Goal: Task Accomplishment & Management: Complete application form

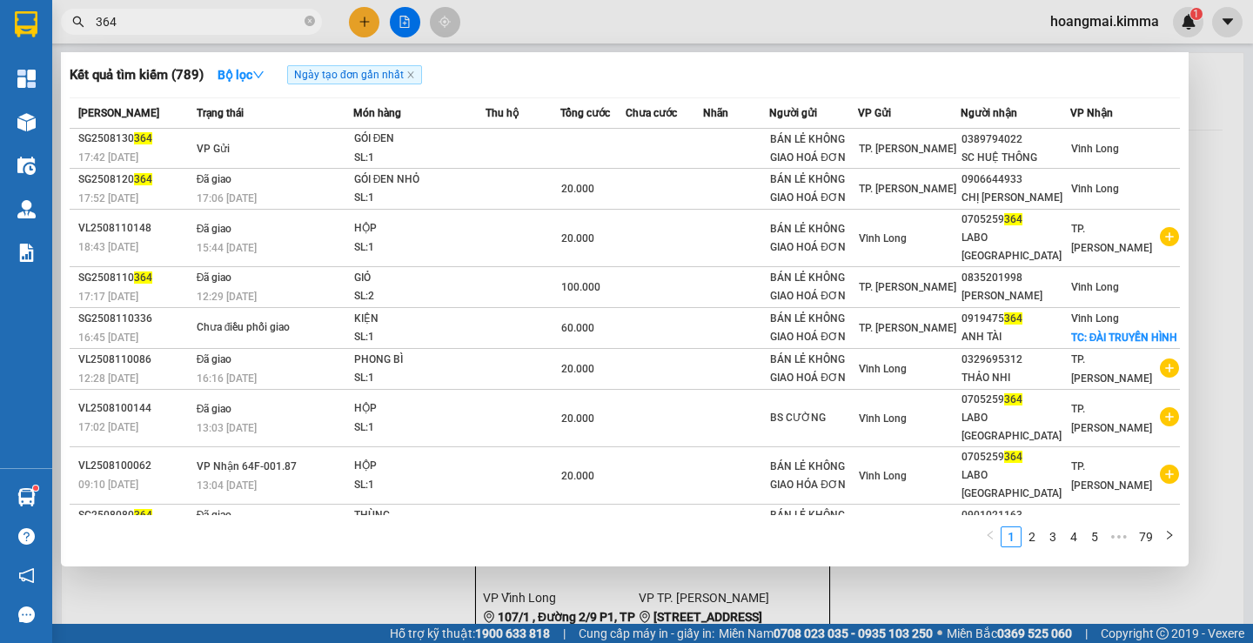
type input "364"
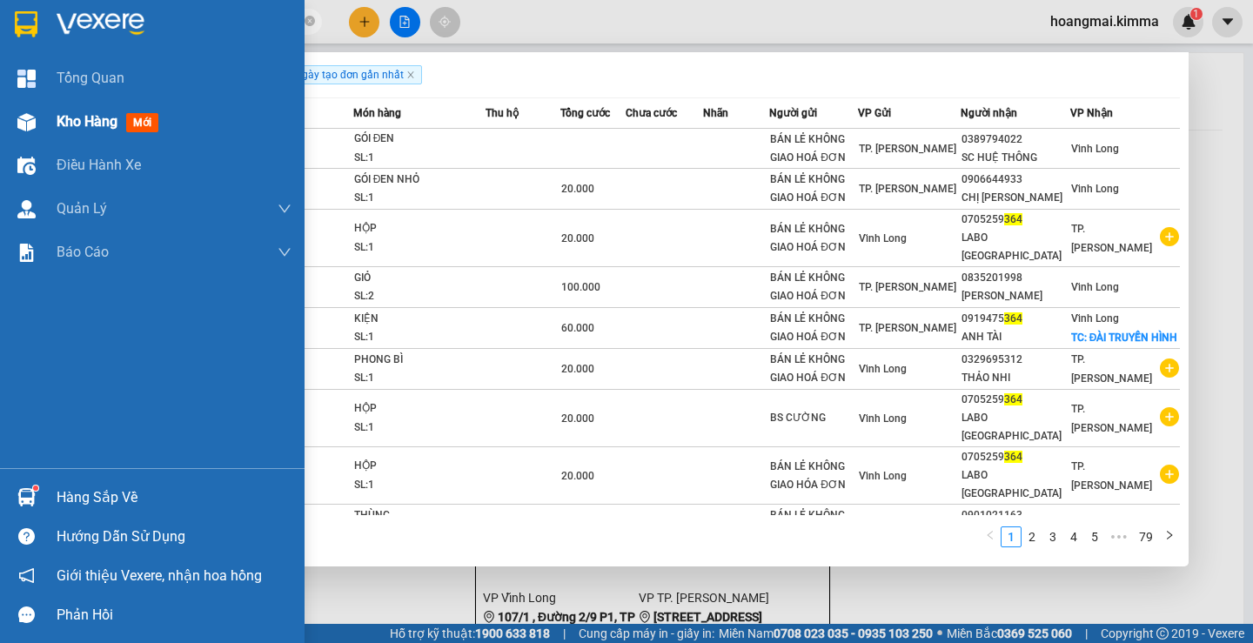
click at [51, 119] on div "Kho hàng mới" at bounding box center [152, 122] width 305 height 44
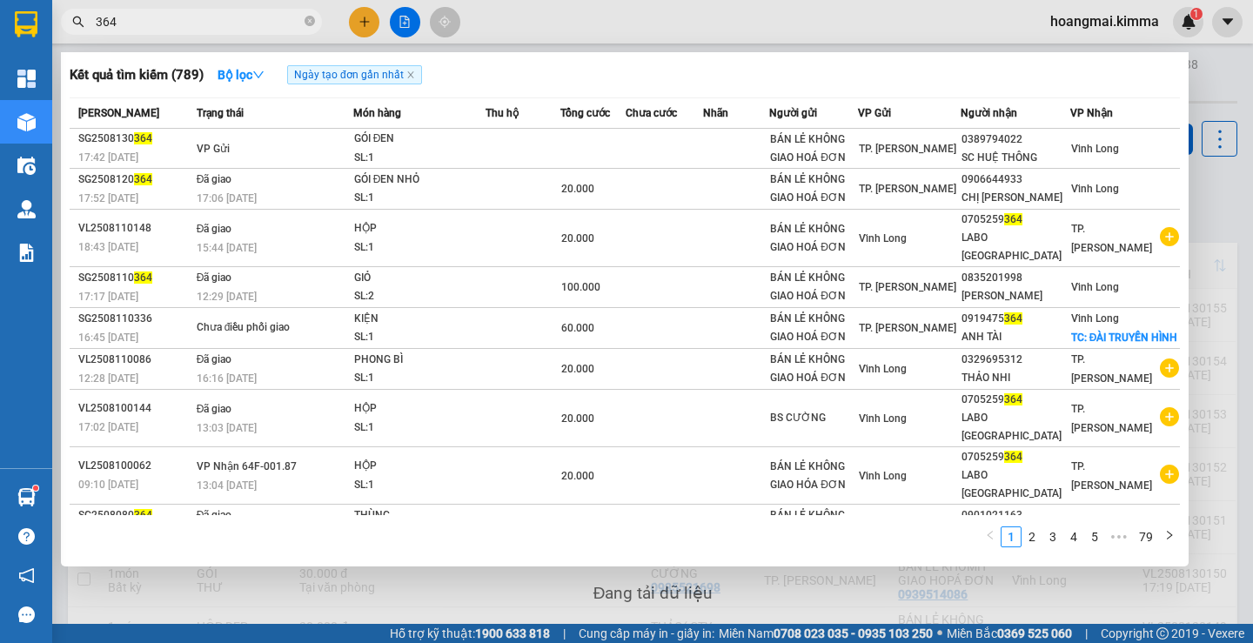
click at [590, 589] on div at bounding box center [626, 321] width 1253 height 643
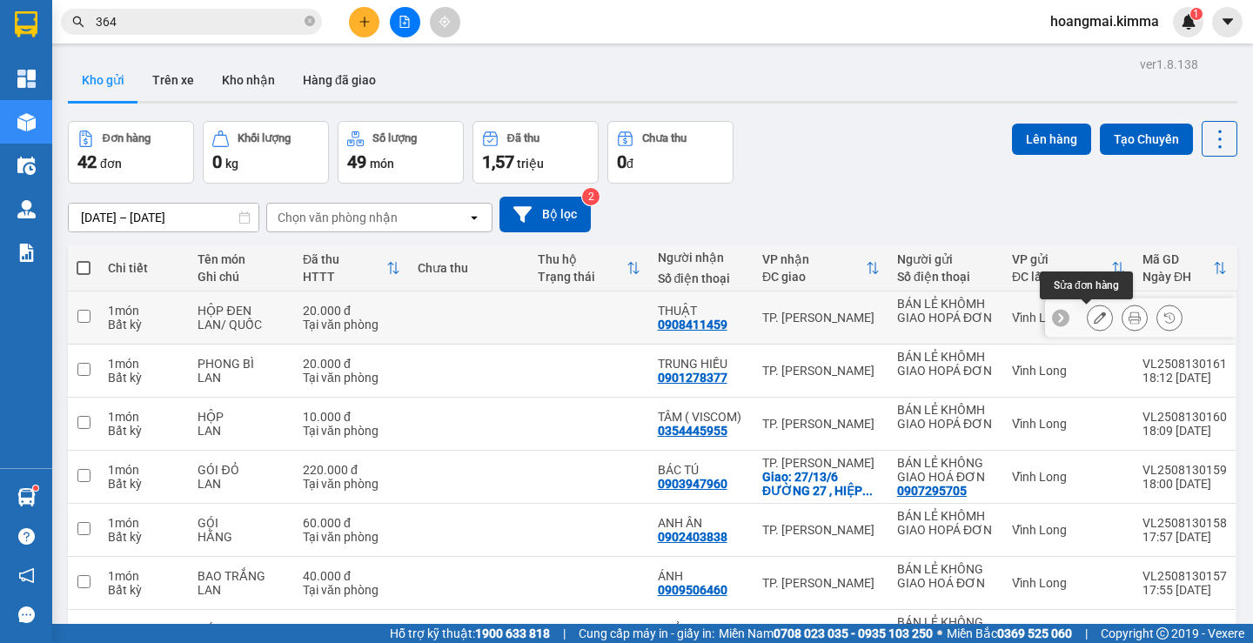
click at [1094, 315] on icon at bounding box center [1100, 318] width 12 height 12
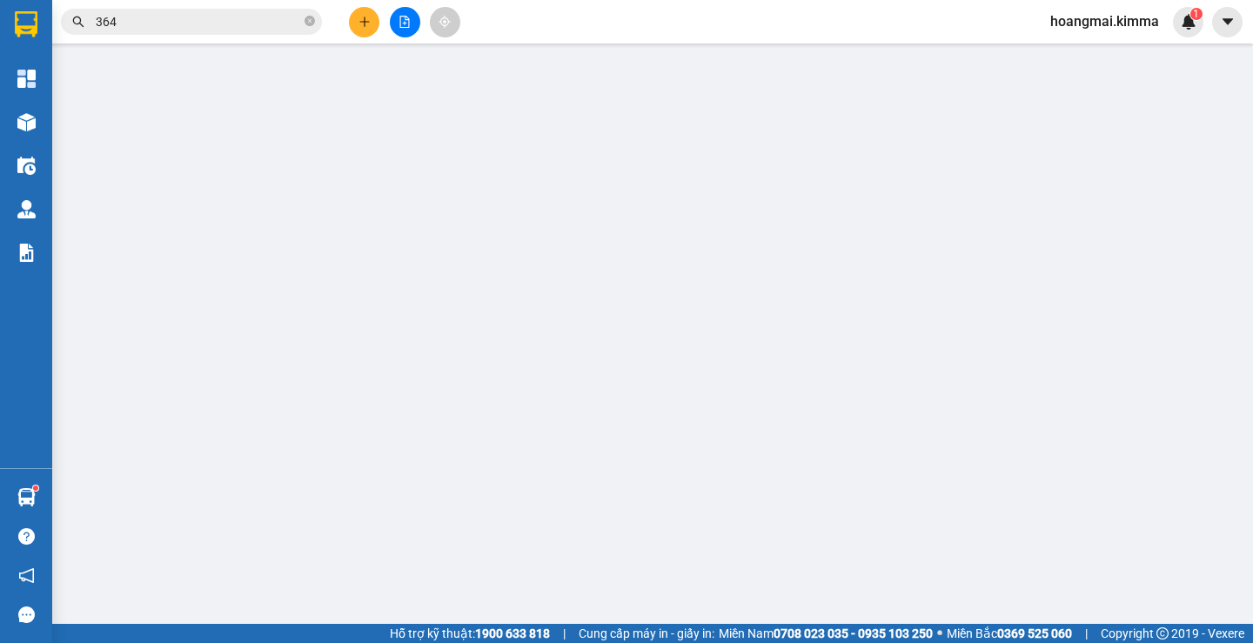
type input "BÁN LẺ KHÔMH GIAO HOPÁ ĐƠN"
type input "0908411459"
type input "THUẬT"
type input "20.000"
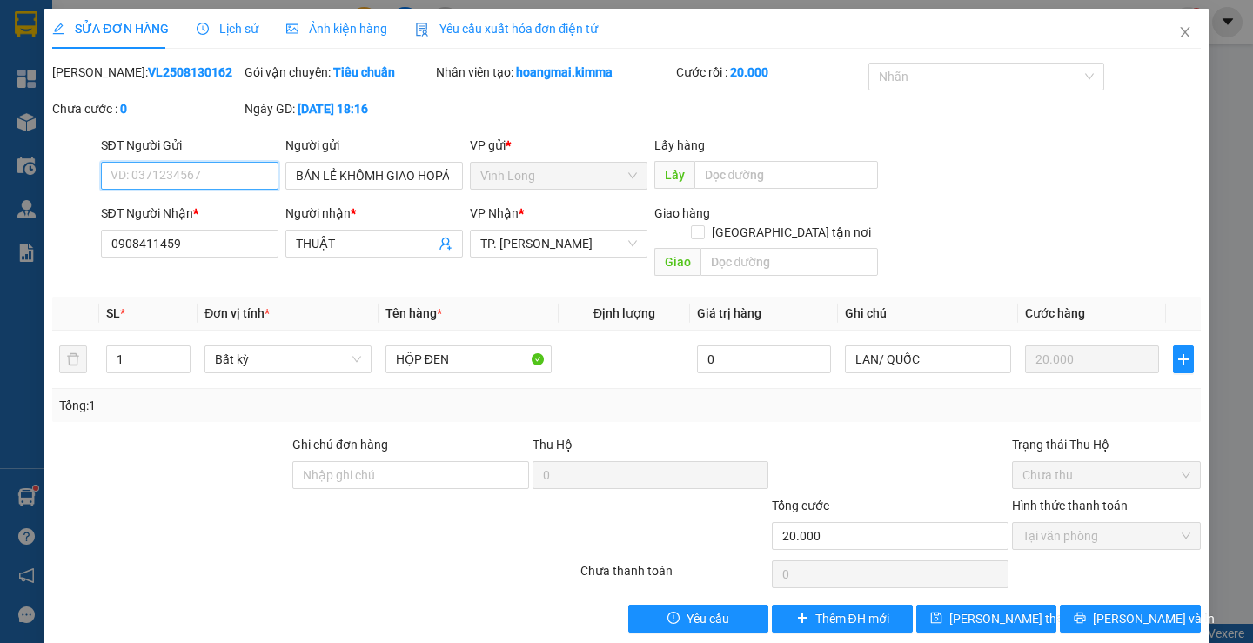
click at [184, 170] on input "SĐT Người Gửi" at bounding box center [190, 176] width 178 height 28
type input "0913763627"
click at [983, 609] on span "[PERSON_NAME] thay đổi" at bounding box center [1019, 618] width 139 height 19
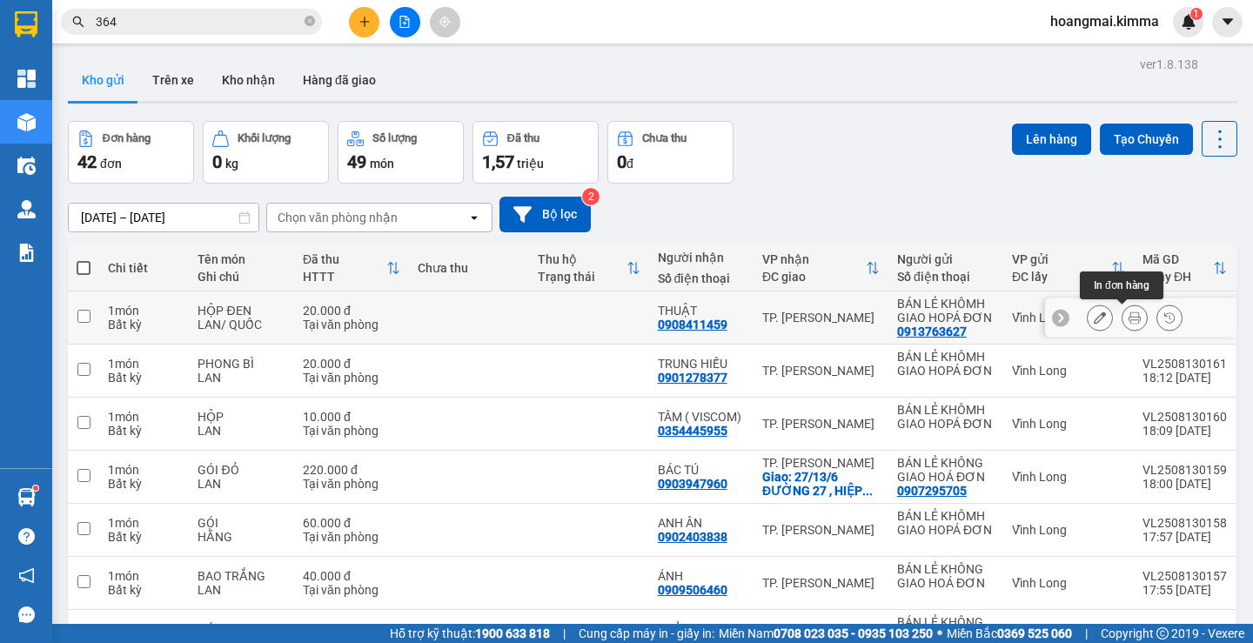
click at [1129, 316] on icon at bounding box center [1135, 318] width 12 height 12
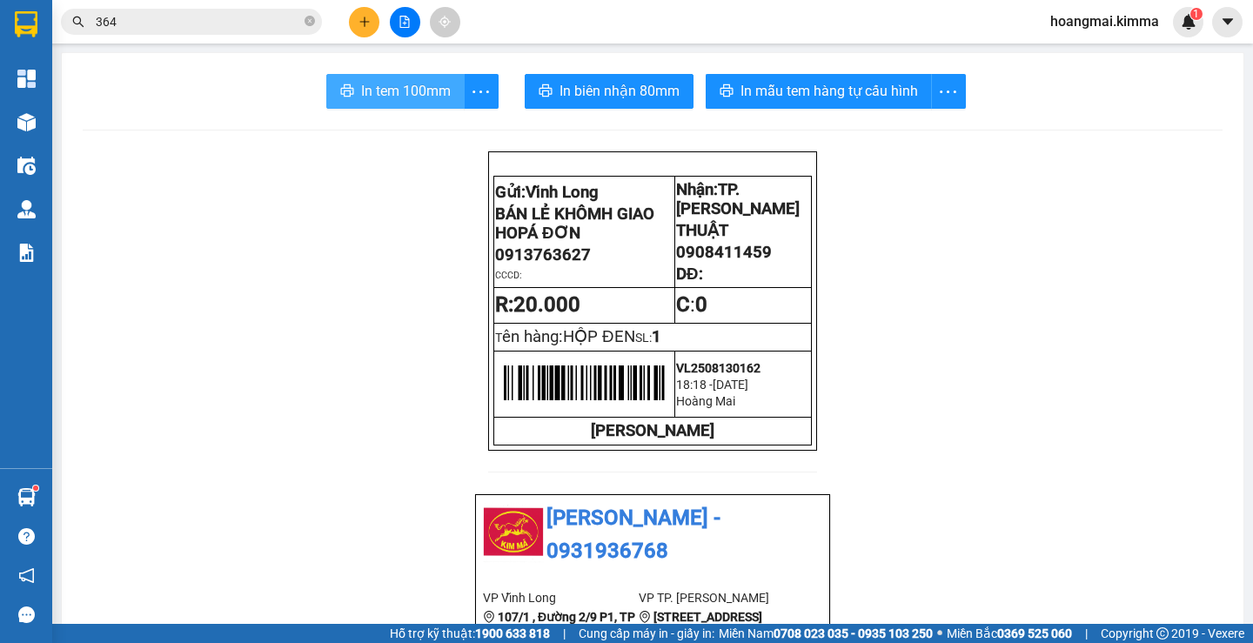
click at [412, 97] on span "In tem 100mm" at bounding box center [406, 91] width 90 height 22
click at [366, 26] on icon "plus" at bounding box center [365, 22] width 12 height 12
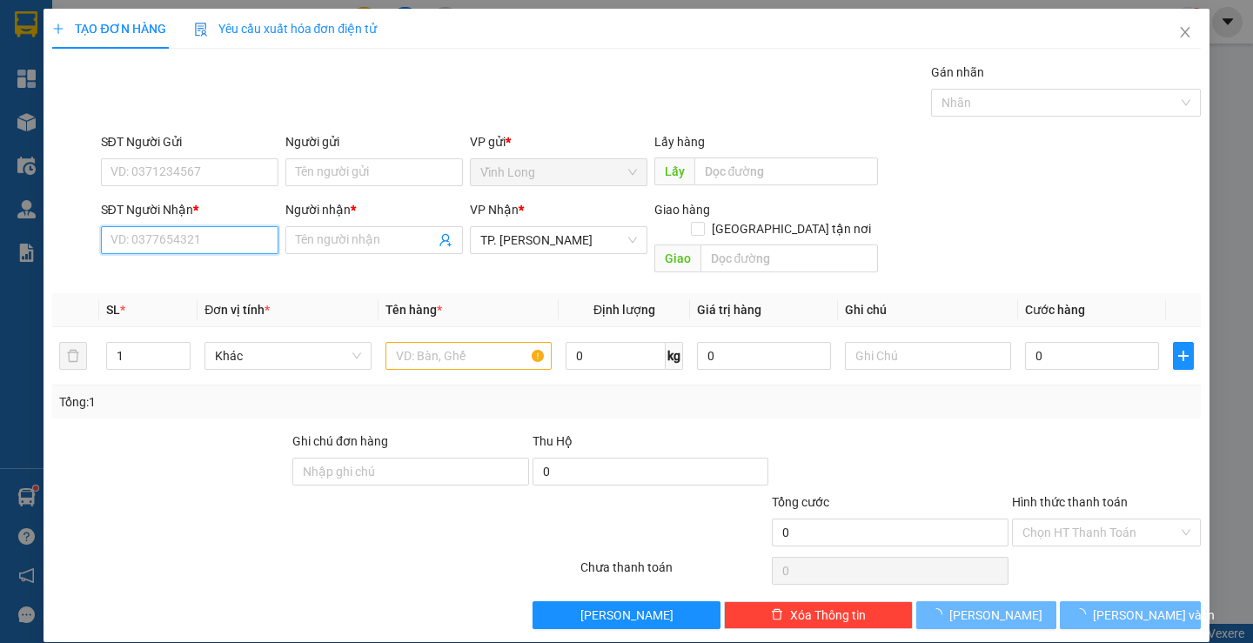
click at [177, 252] on input "SĐT Người Nhận *" at bounding box center [190, 240] width 178 height 28
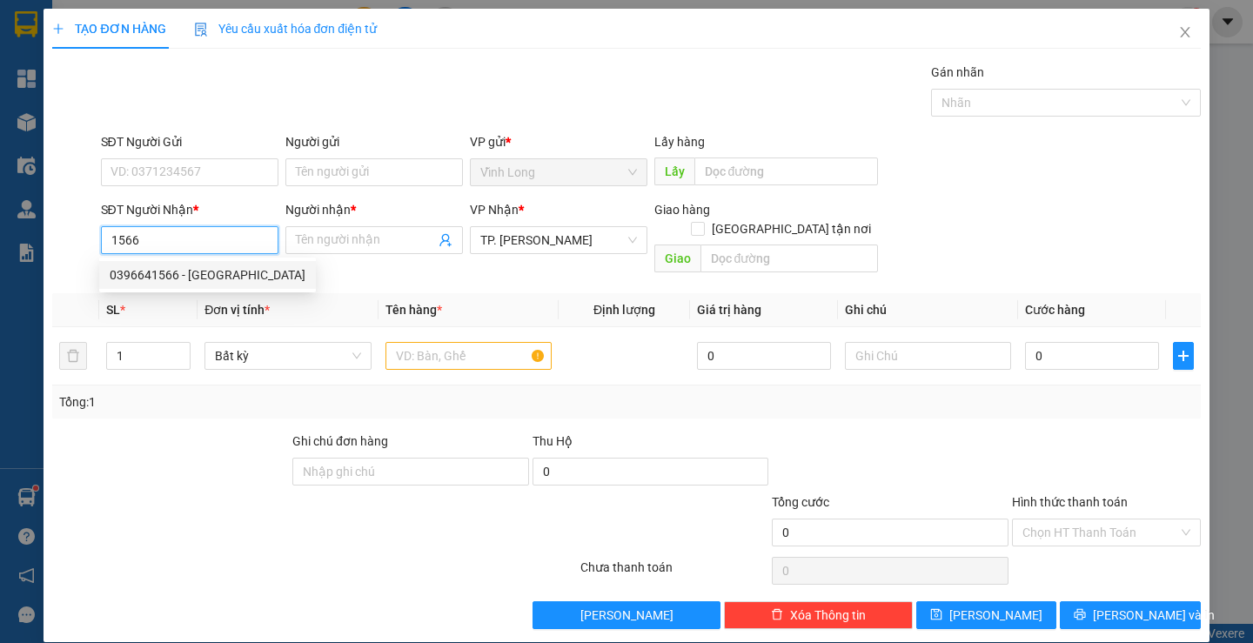
click at [195, 266] on div "0396641566 - [GEOGRAPHIC_DATA]" at bounding box center [208, 274] width 196 height 19
type input "0396641566"
type input "TRƯỜNG MINH LAB"
type input "0396641566"
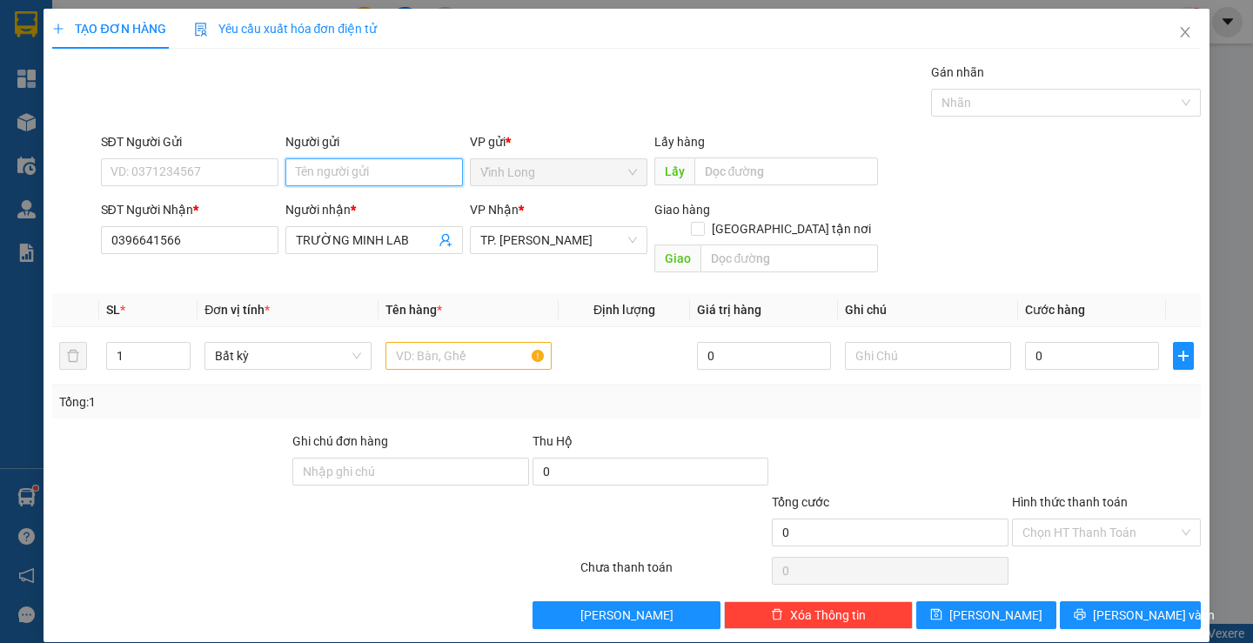
click at [361, 173] on input "Người gửi" at bounding box center [374, 172] width 178 height 28
click at [357, 164] on input "Người gửi" at bounding box center [374, 172] width 178 height 28
type input "BÁN"
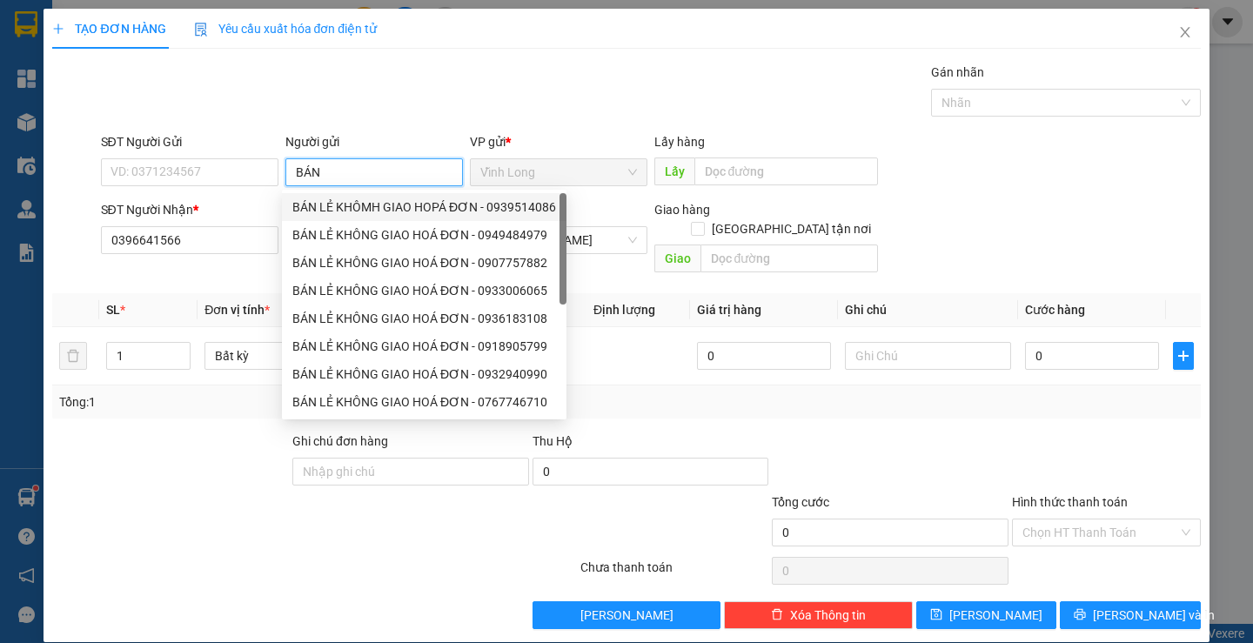
click at [346, 206] on div "BÁN LẺ KHÔMH GIAO HOPÁ ĐƠN - 0939514086" at bounding box center [424, 207] width 264 height 19
type input "0939514086"
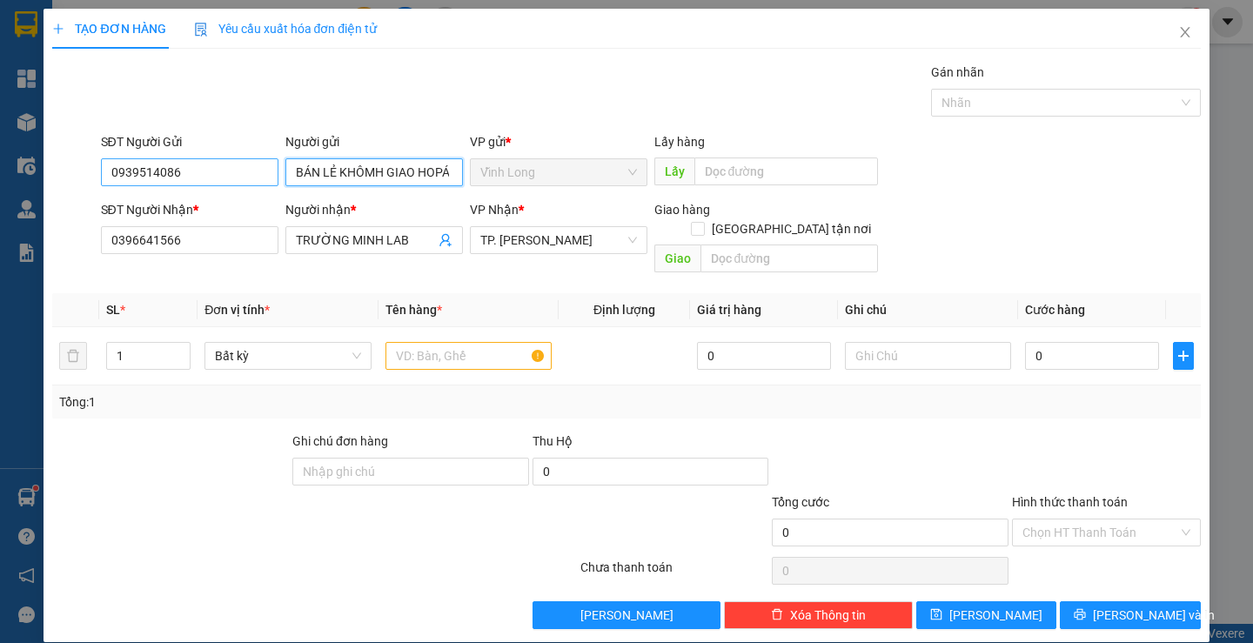
type input "BÁN LẺ KHÔMH GIAO HOPÁ ĐƠN"
drag, startPoint x: 261, startPoint y: 177, endPoint x: 0, endPoint y: 137, distance: 264.1
click at [0, 137] on div "TẠO ĐƠN HÀNG Yêu cầu xuất hóa đơn điện tử Transit Pickup Surcharge Ids Transit …" at bounding box center [626, 321] width 1253 height 643
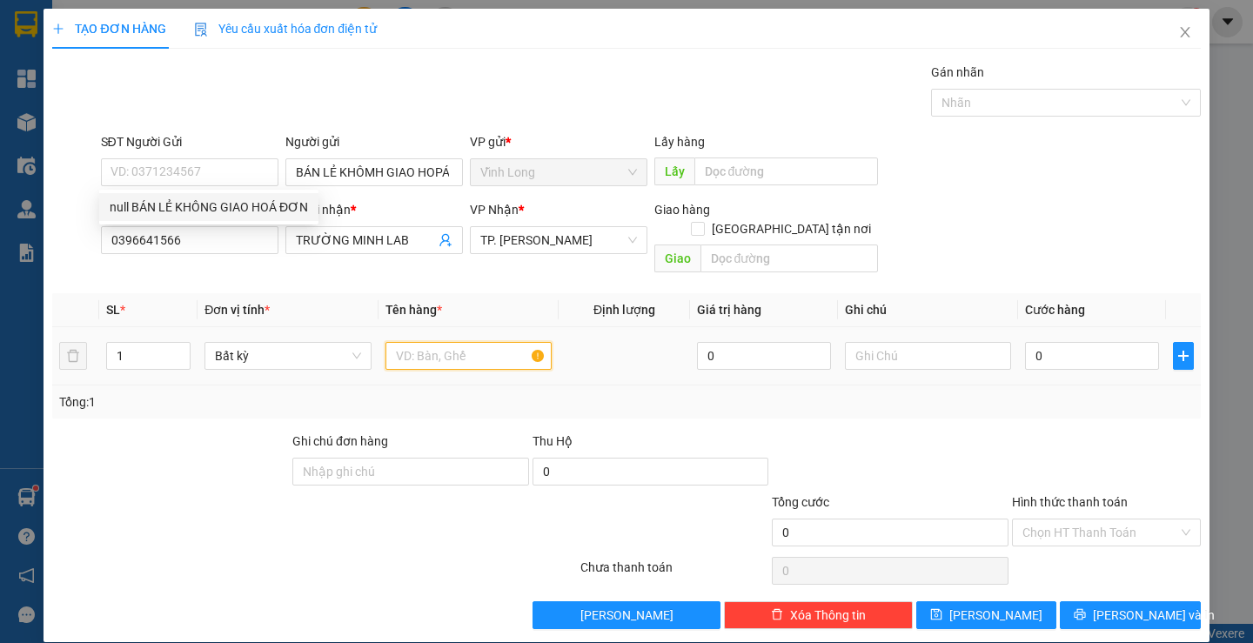
click at [452, 342] on input "text" at bounding box center [469, 356] width 166 height 28
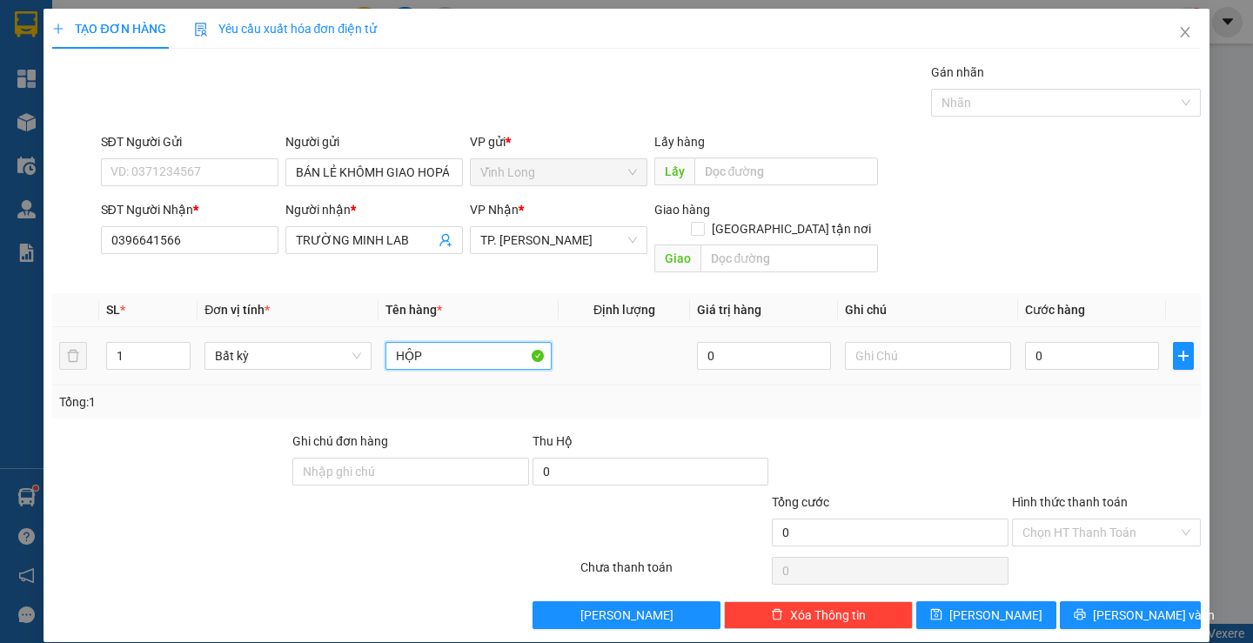
type input "HỘP"
type input "THƯ"
type input "2"
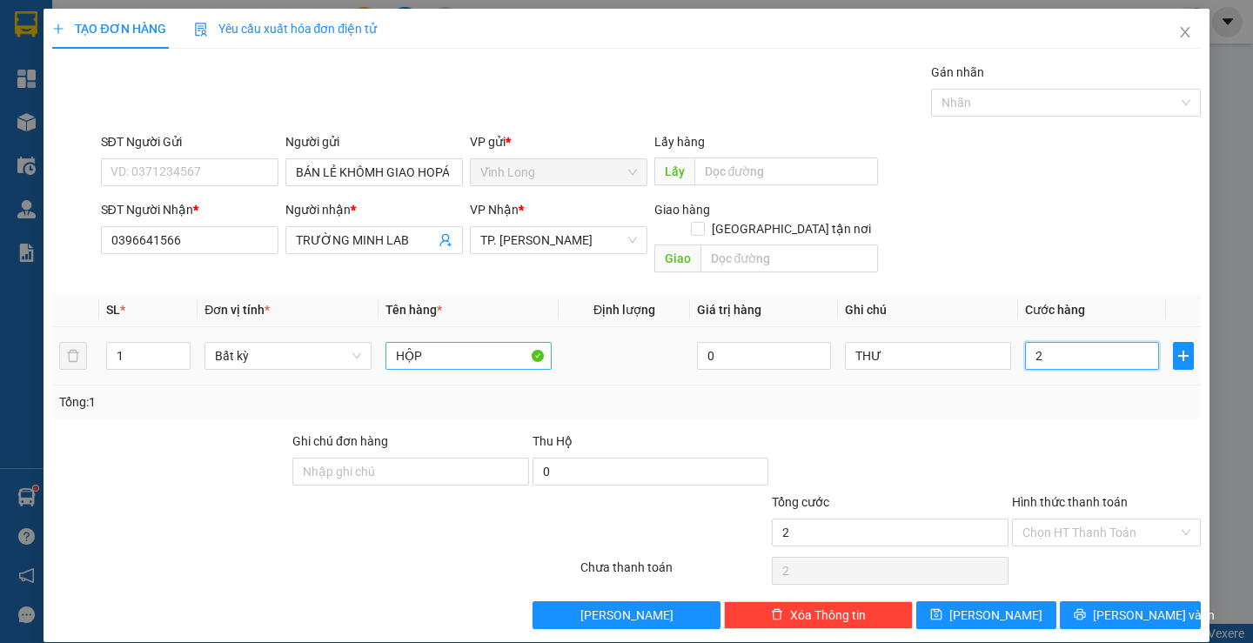
type input "20"
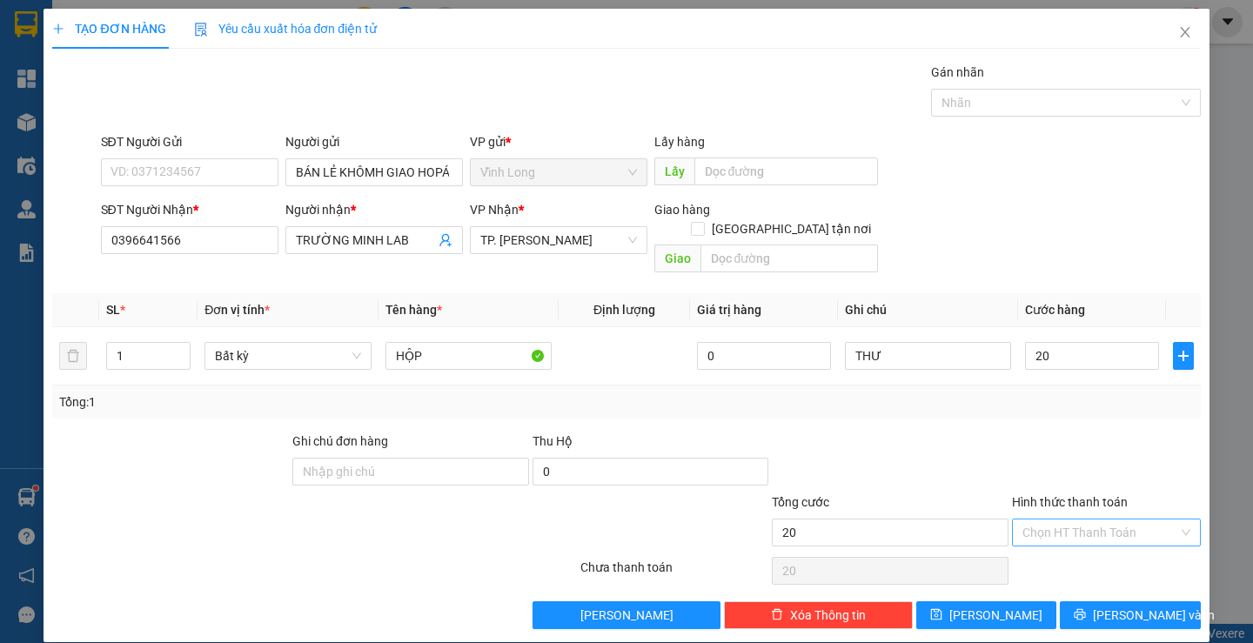
type input "20.000"
click at [1096, 520] on input "Hình thức thanh toán" at bounding box center [1101, 533] width 156 height 26
drag, startPoint x: 1102, startPoint y: 537, endPoint x: 1102, endPoint y: 567, distance: 29.6
click at [1102, 539] on div "Tại văn phòng" at bounding box center [1096, 548] width 186 height 28
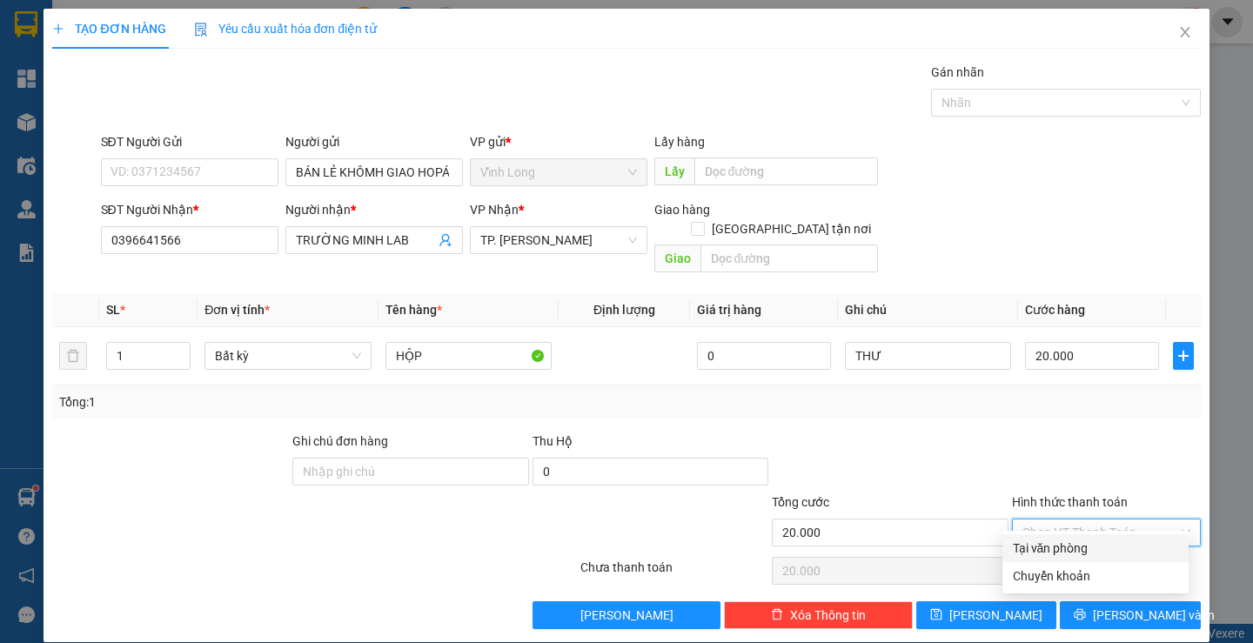
type input "0"
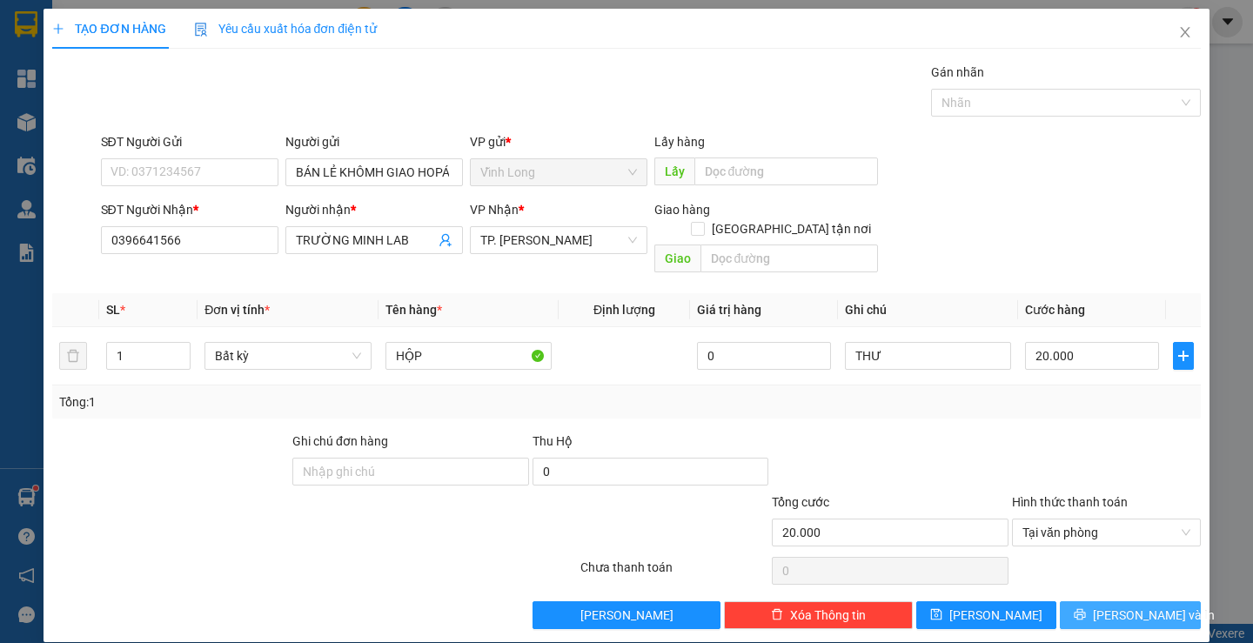
click at [1117, 606] on span "[PERSON_NAME] và In" at bounding box center [1154, 615] width 122 height 19
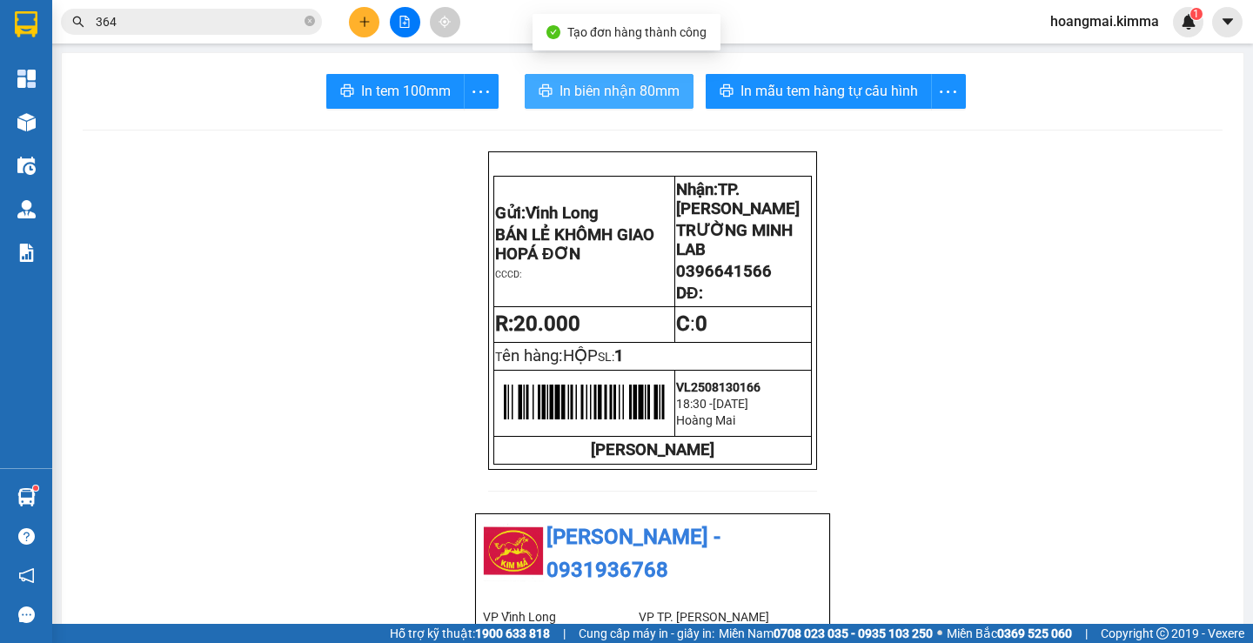
drag, startPoint x: 570, startPoint y: 90, endPoint x: 560, endPoint y: 104, distance: 17.4
click at [570, 91] on span "In biên nhận 80mm" at bounding box center [620, 91] width 120 height 22
click at [568, 95] on span "In biên nhận 80mm" at bounding box center [620, 91] width 120 height 22
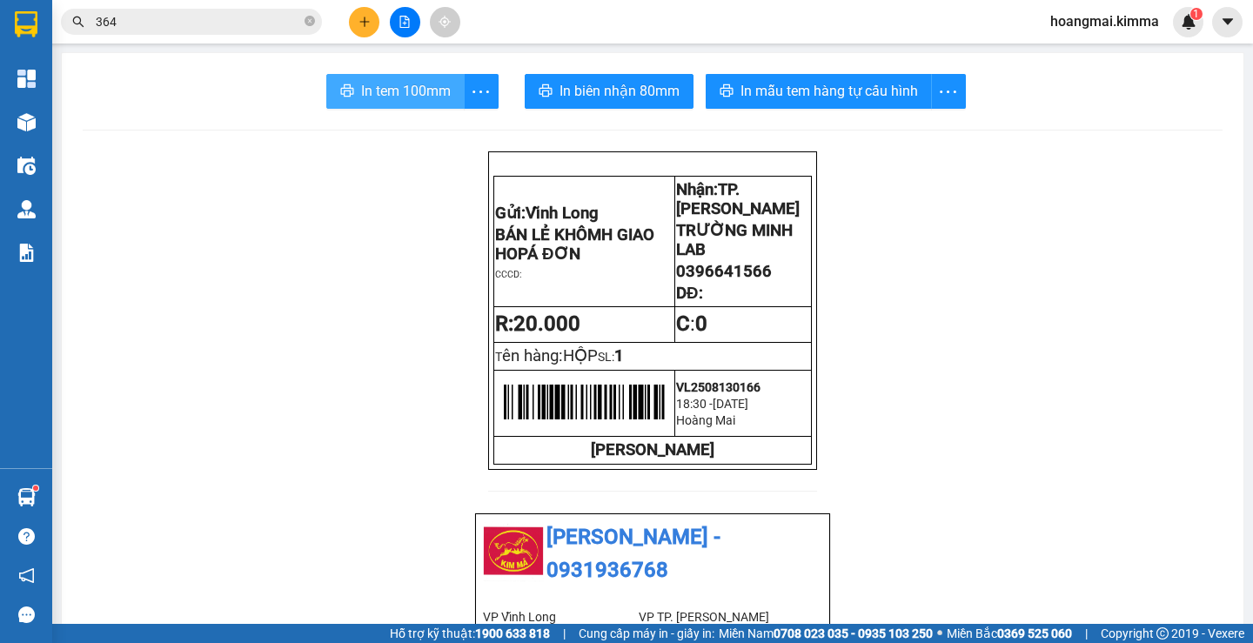
click at [391, 97] on span "In tem 100mm" at bounding box center [406, 91] width 90 height 22
click at [361, 23] on icon "plus" at bounding box center [365, 22] width 12 height 12
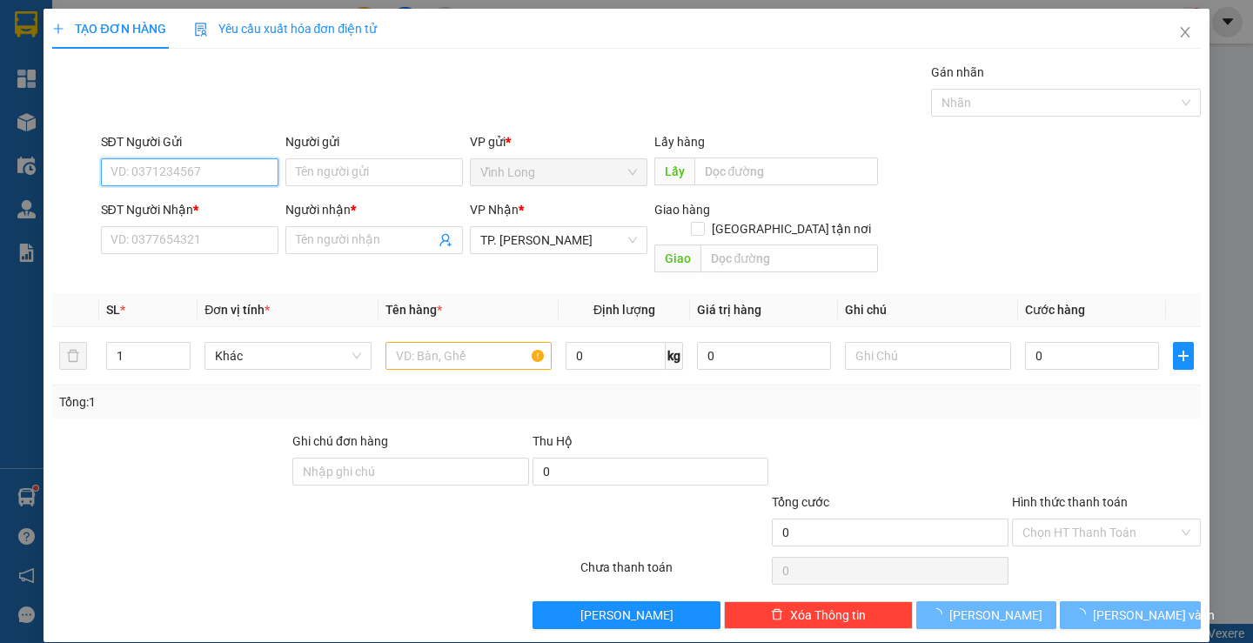
click at [253, 171] on input "SĐT Người Gửi" at bounding box center [190, 172] width 178 height 28
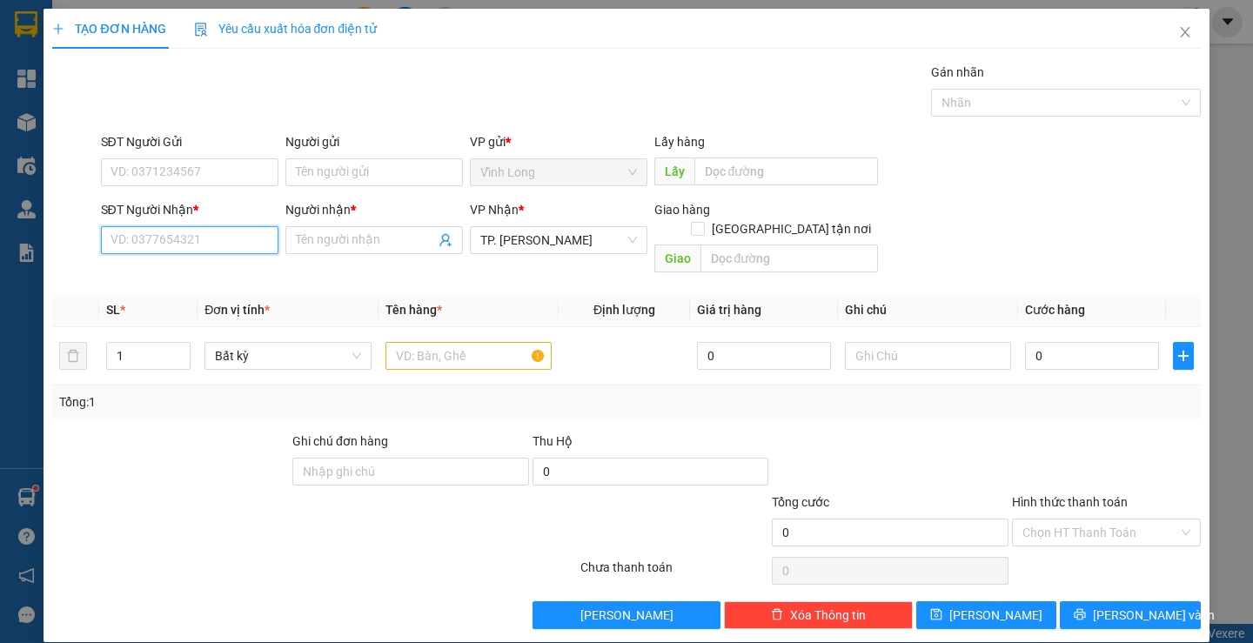
click at [225, 237] on input "SĐT Người Nhận *" at bounding box center [190, 240] width 178 height 28
type input "0788315317"
drag, startPoint x: 197, startPoint y: 272, endPoint x: 295, endPoint y: 164, distance: 145.4
click at [198, 272] on div "0788315317 - BH PHƯƠNG VIỆT" at bounding box center [201, 274] width 182 height 19
type input "BH PHƯƠNG VIỆT"
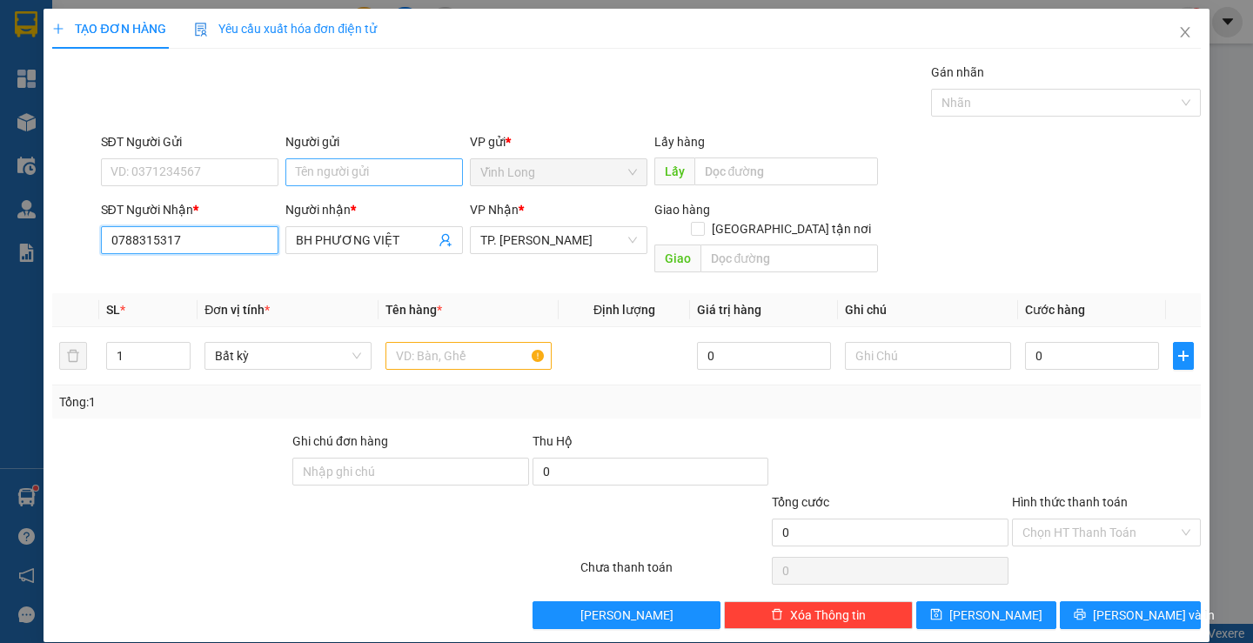
type input "0788315317"
click at [341, 172] on input "Người gửi" at bounding box center [374, 172] width 178 height 28
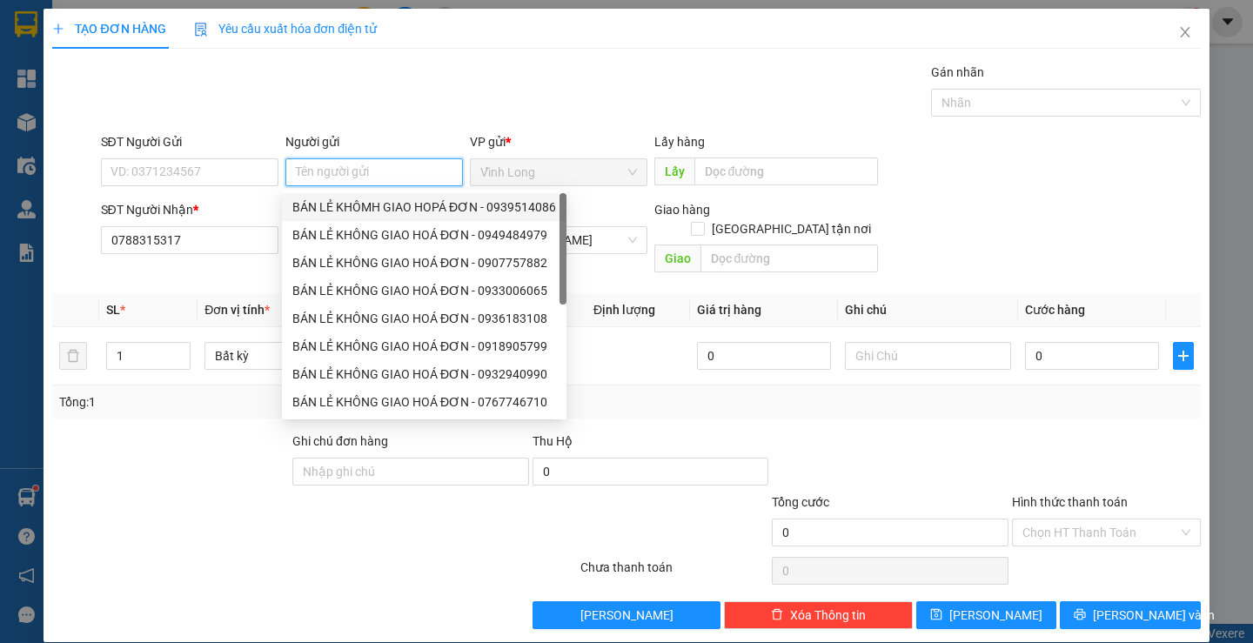
drag, startPoint x: 363, startPoint y: 199, endPoint x: 308, endPoint y: 191, distance: 55.4
click at [362, 199] on div "BÁN LẺ KHÔMH GIAO HOPÁ ĐƠN - 0939514086" at bounding box center [424, 207] width 264 height 19
type input "0939514086"
type input "BÁN LẺ KHÔMH GIAO HOPÁ ĐƠN"
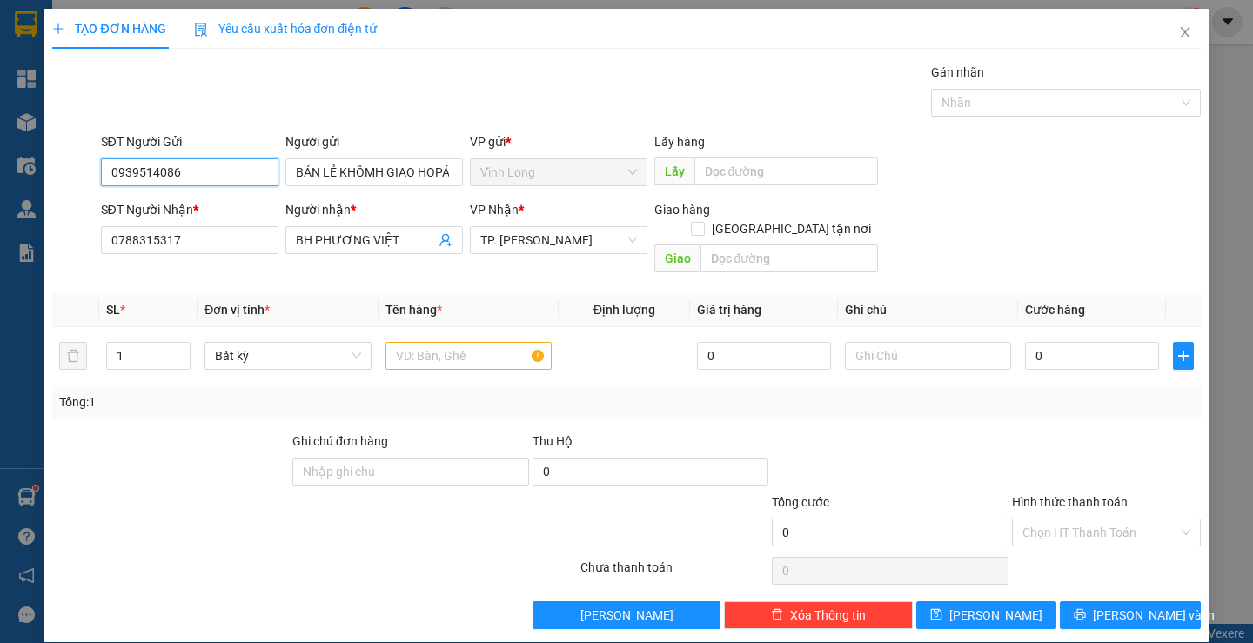
drag, startPoint x: 256, startPoint y: 172, endPoint x: 0, endPoint y: 186, distance: 256.2
click at [0, 186] on div "TẠO ĐƠN HÀNG Yêu cầu xuất hóa đơn điện tử Transit Pickup Surcharge Ids Transit …" at bounding box center [626, 321] width 1253 height 643
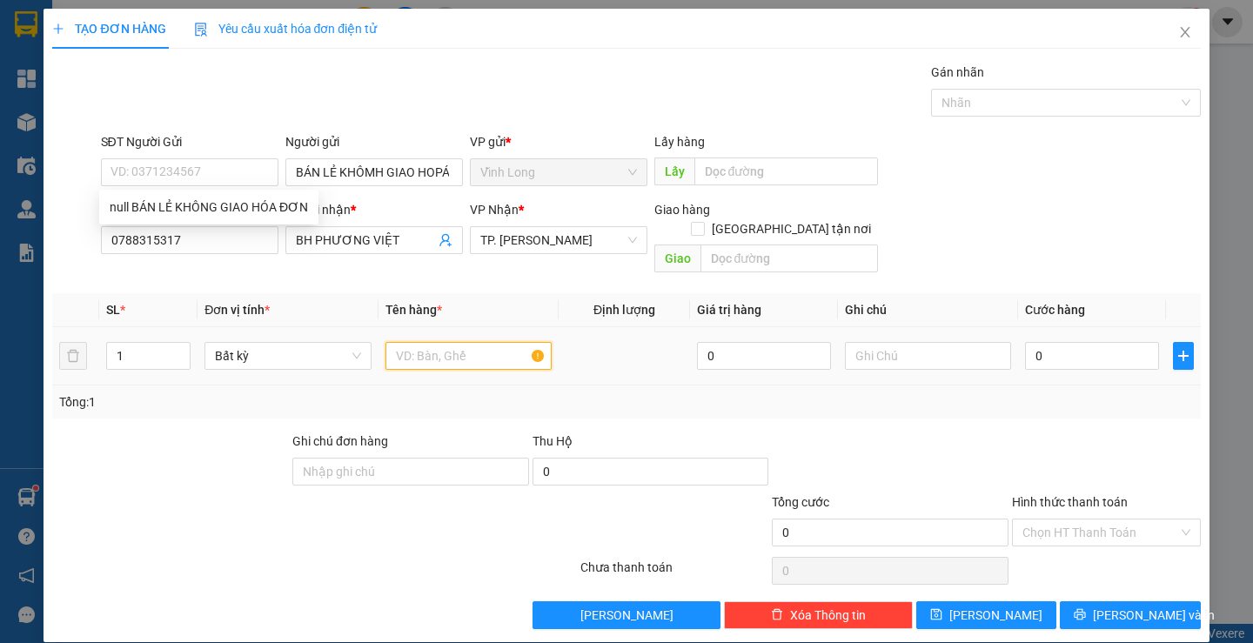
click at [457, 342] on input "text" at bounding box center [469, 356] width 166 height 28
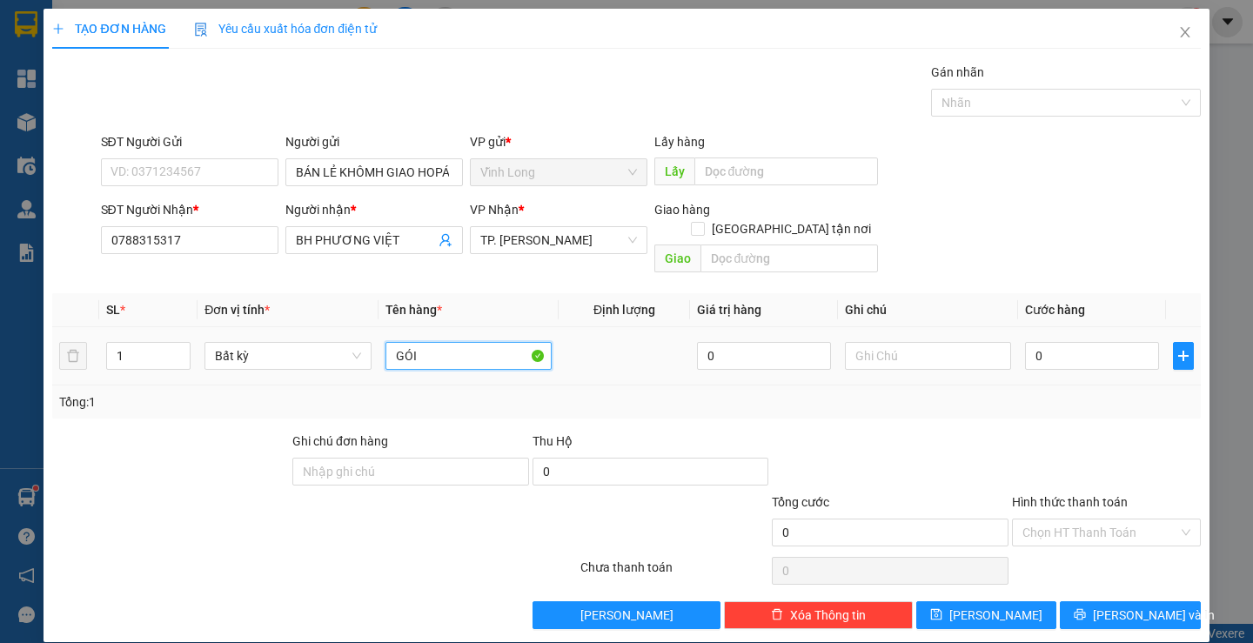
type input "GÓI"
type input "THƯ"
type input "2"
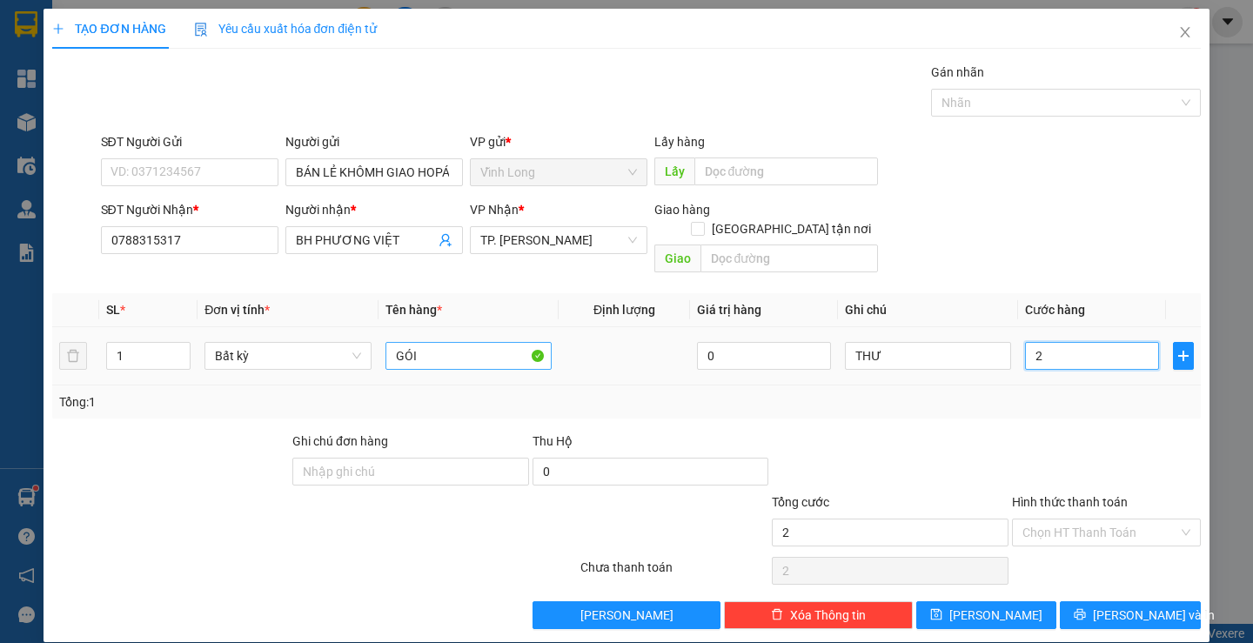
type input "20"
type input "20.000"
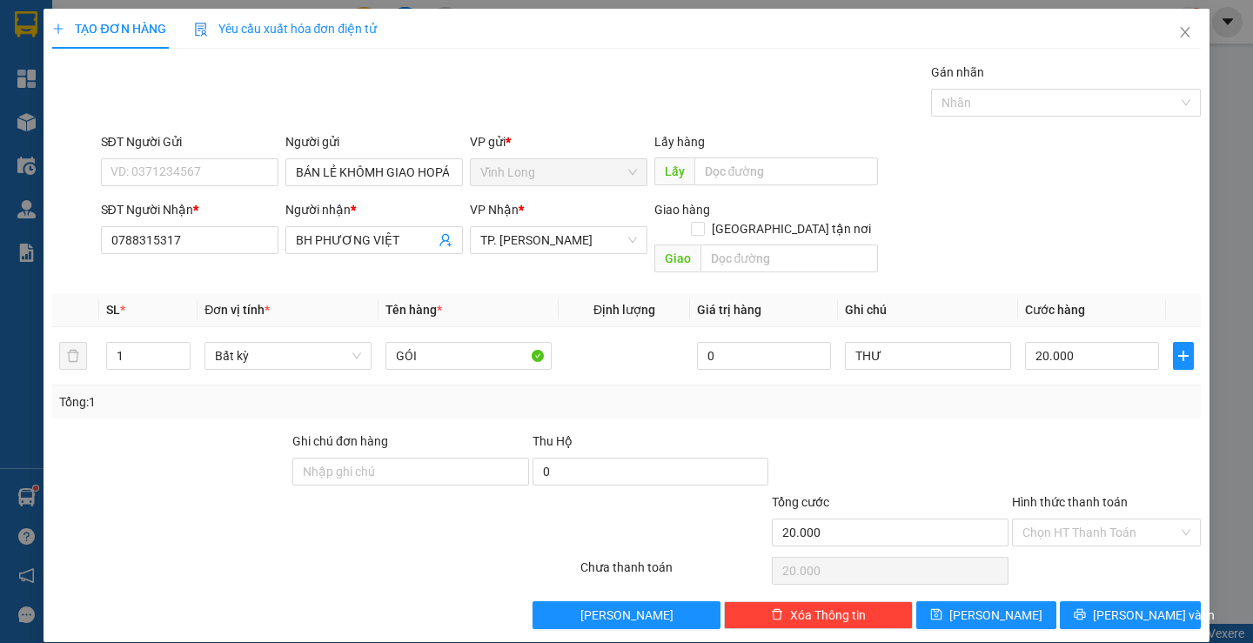
click at [1038, 404] on div "Transit Pickup Surcharge Ids Transit Deliver Surcharge Ids Transit Deliver Surc…" at bounding box center [626, 346] width 1148 height 567
click at [1092, 520] on input "Hình thức thanh toán" at bounding box center [1101, 533] width 156 height 26
click at [1072, 547] on div "Tại văn phòng" at bounding box center [1095, 548] width 165 height 19
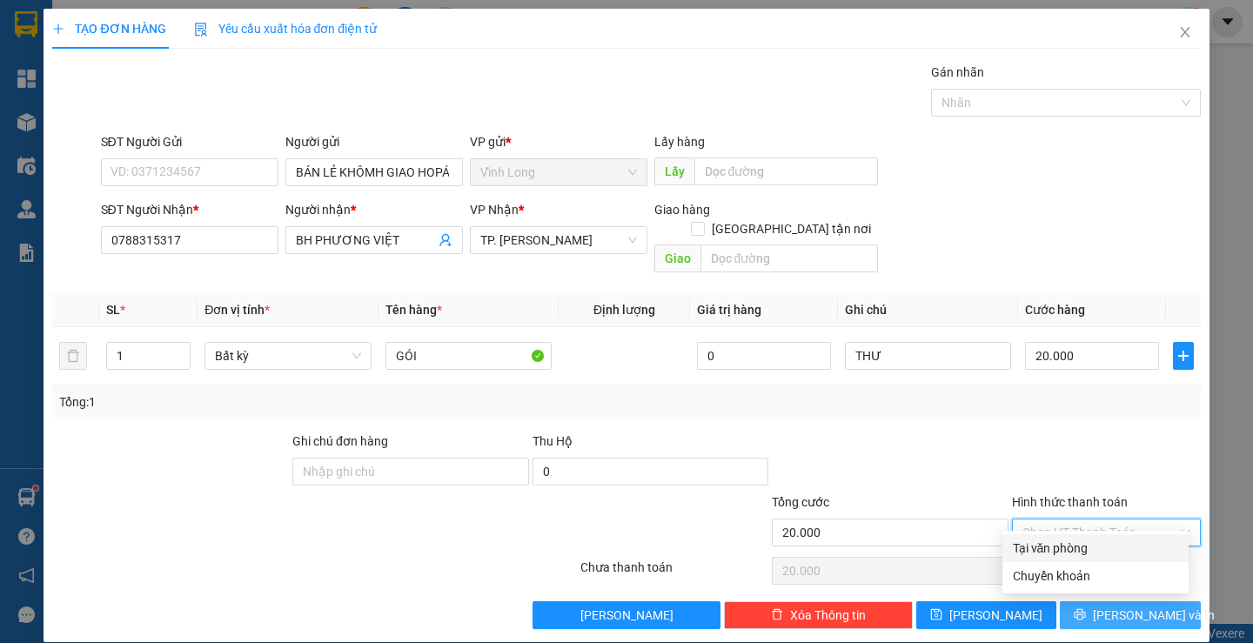
type input "0"
click at [1086, 609] on icon "printer" at bounding box center [1080, 614] width 11 height 11
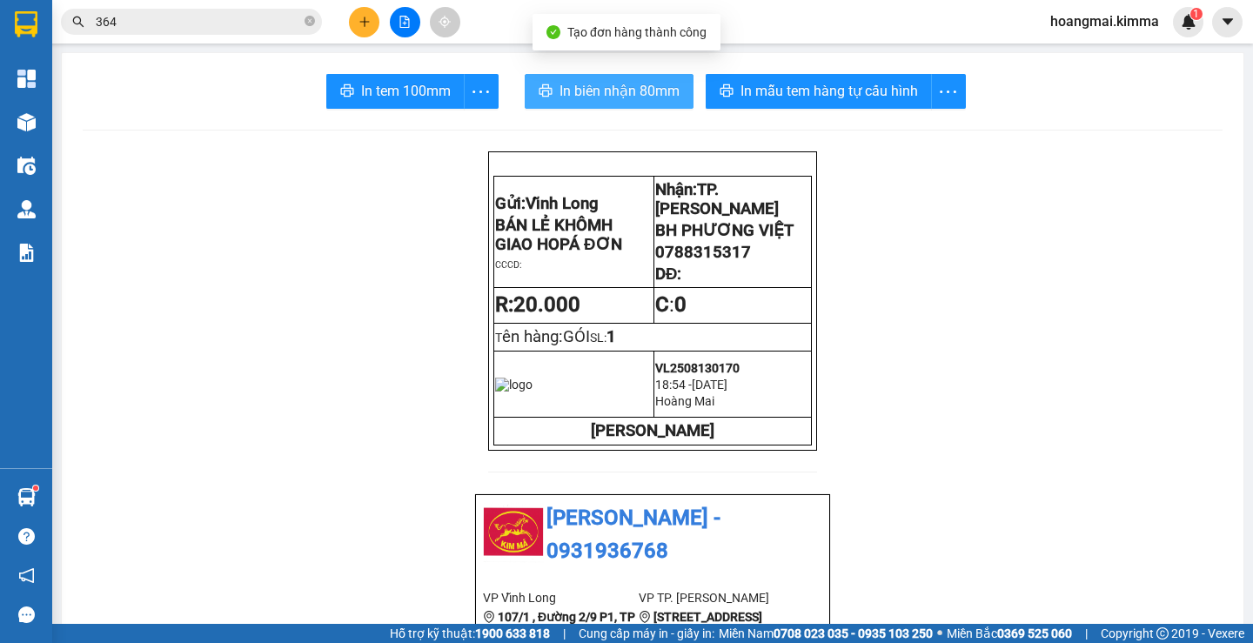
click at [583, 90] on span "In biên nhận 80mm" at bounding box center [620, 91] width 120 height 22
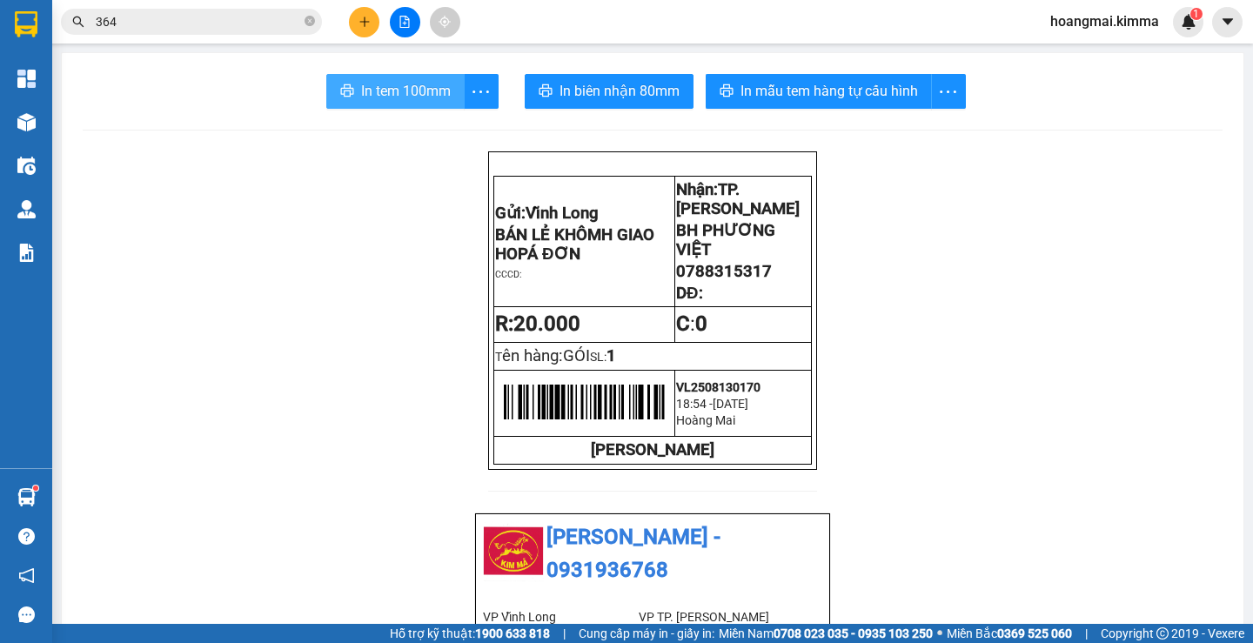
click at [374, 100] on span "In tem 100mm" at bounding box center [406, 91] width 90 height 22
click at [356, 27] on button at bounding box center [364, 22] width 30 height 30
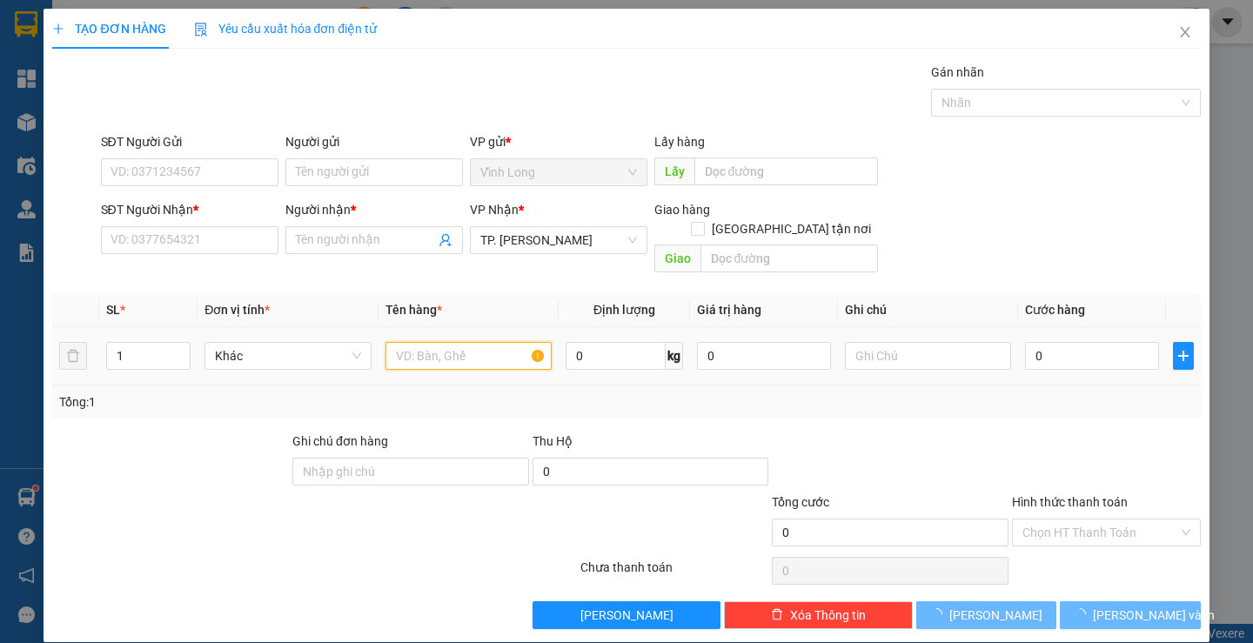
click at [440, 342] on input "text" at bounding box center [469, 356] width 166 height 28
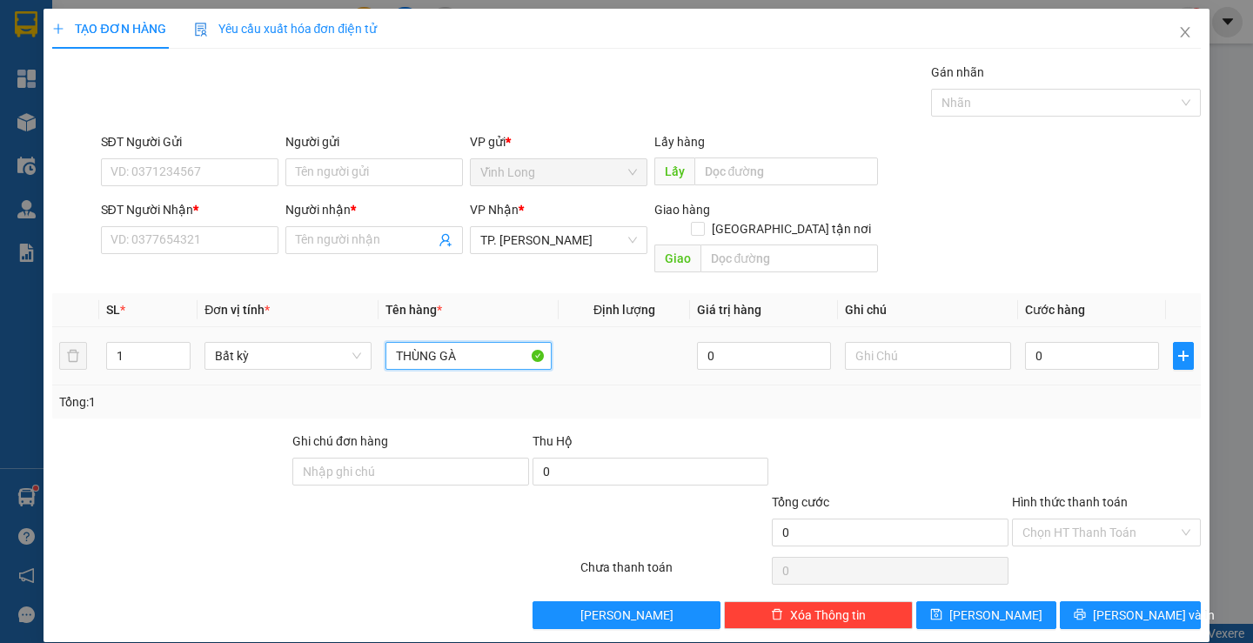
type input "THÙNG GÀ"
type input "HƯ"
type input "4"
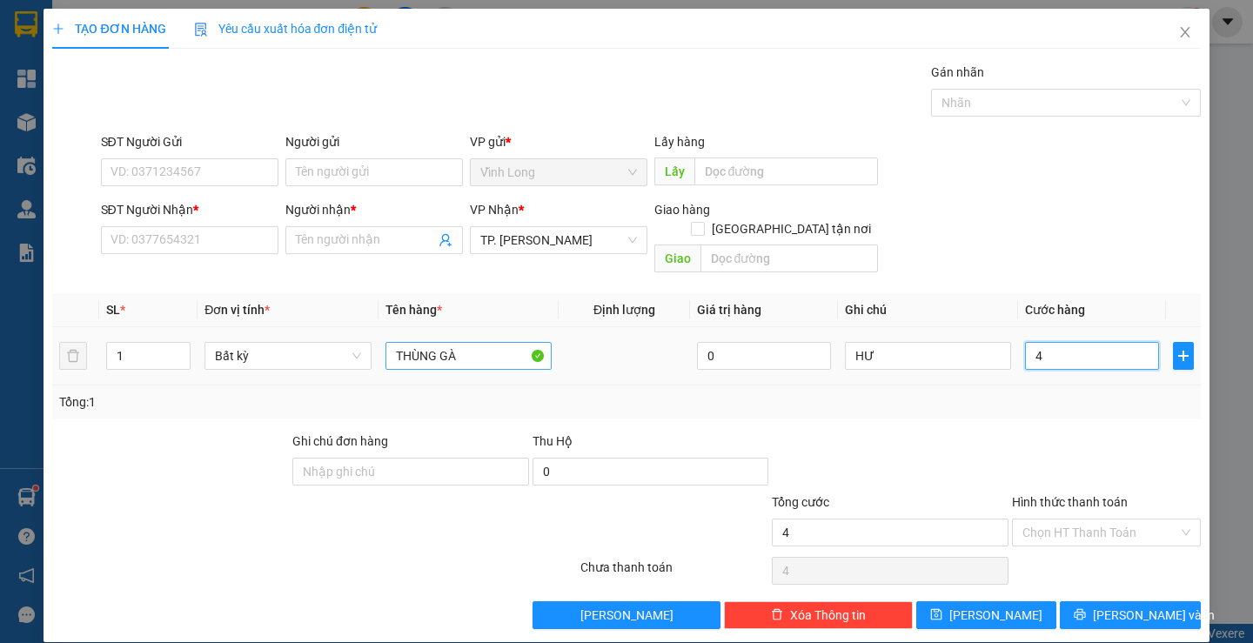
type input "40"
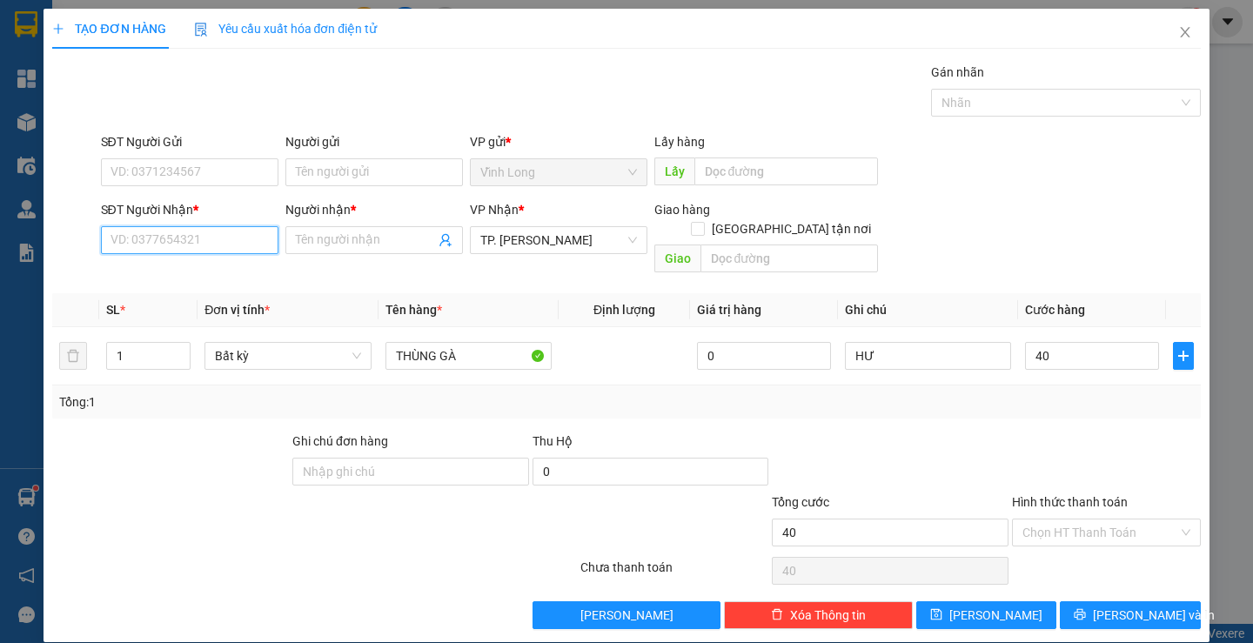
type input "40.000"
click at [220, 250] on input "SĐT Người Nhận *" at bounding box center [190, 240] width 178 height 28
click at [212, 234] on input "SĐT Người Nhận *" at bounding box center [190, 240] width 178 height 28
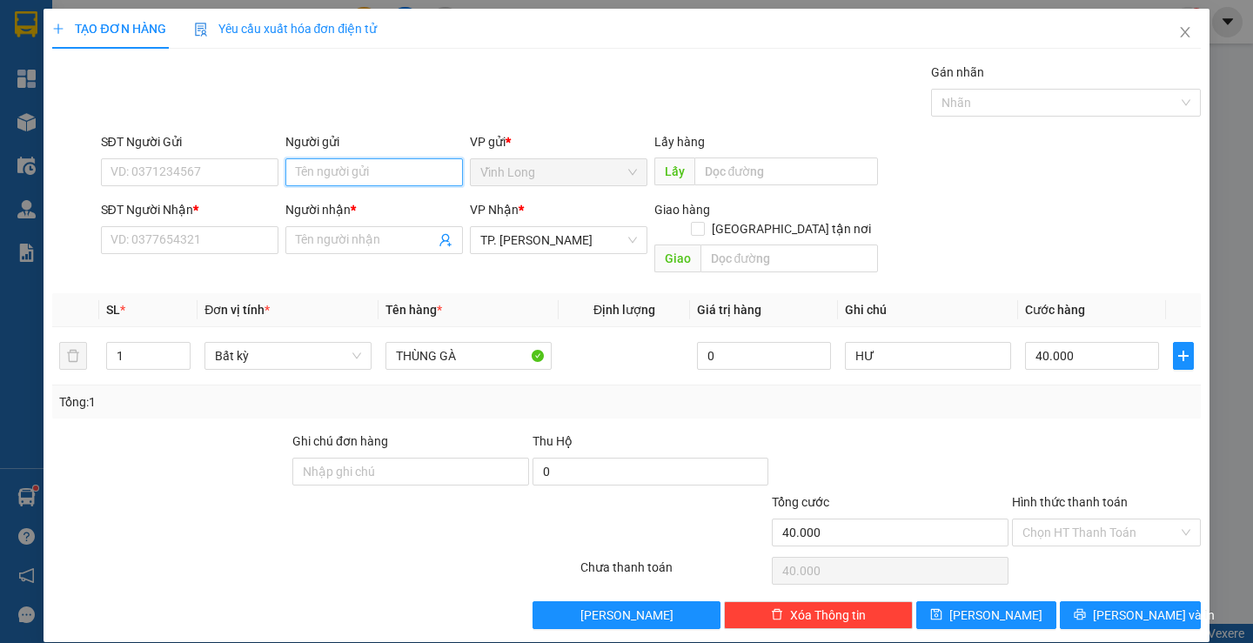
click at [299, 180] on input "Người gửi" at bounding box center [374, 172] width 178 height 28
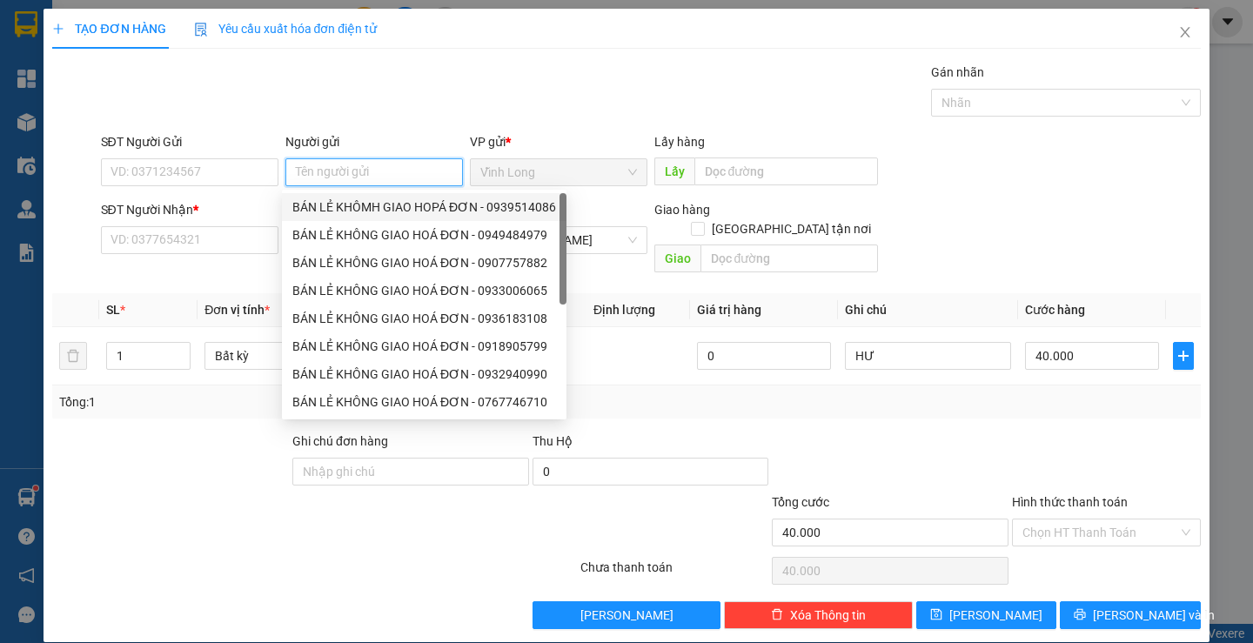
click at [371, 203] on div "BÁN LẺ KHÔMH GIAO HOPÁ ĐƠN - 0939514086" at bounding box center [424, 207] width 264 height 19
type input "0939514086"
type input "BÁN LẺ KHÔMH GIAO HOPÁ ĐƠN"
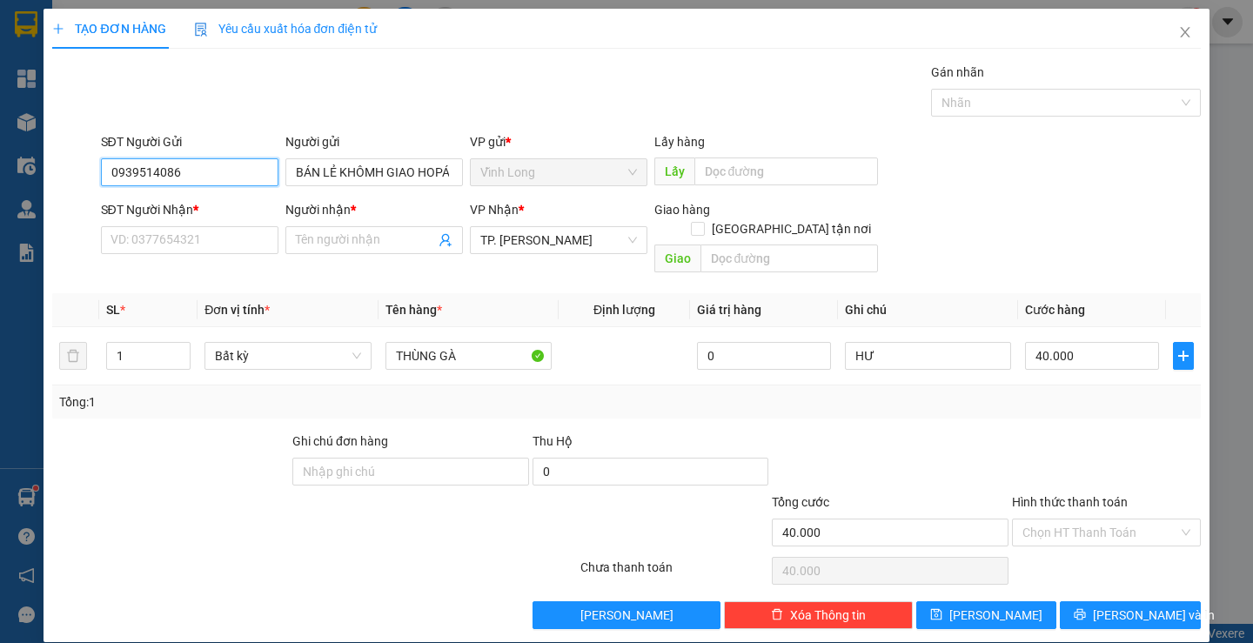
drag, startPoint x: 248, startPoint y: 171, endPoint x: 0, endPoint y: 175, distance: 248.1
click at [0, 175] on div "TẠO ĐƠN HÀNG Yêu cầu xuất hóa đơn điện tử Transit Pickup Surcharge Ids Transit …" at bounding box center [626, 321] width 1253 height 643
click at [164, 227] on input "SĐT Người Nhận *" at bounding box center [190, 240] width 178 height 28
